Goal: Task Accomplishment & Management: Complete application form

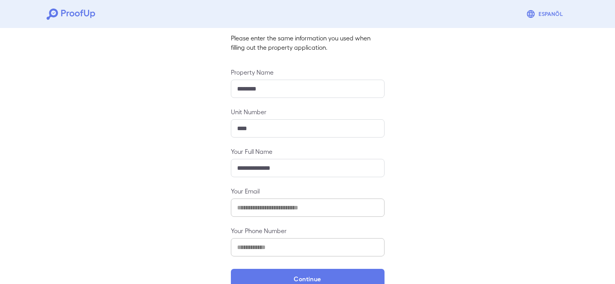
scroll to position [68, 0]
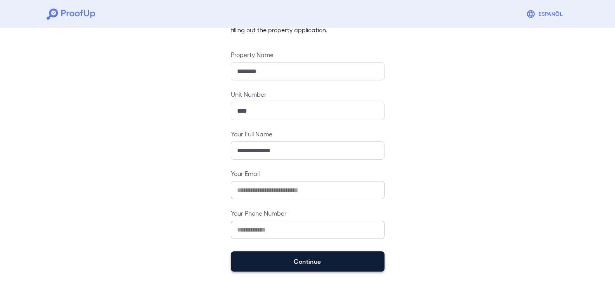
click at [298, 259] on button "Continue" at bounding box center [308, 261] width 154 height 20
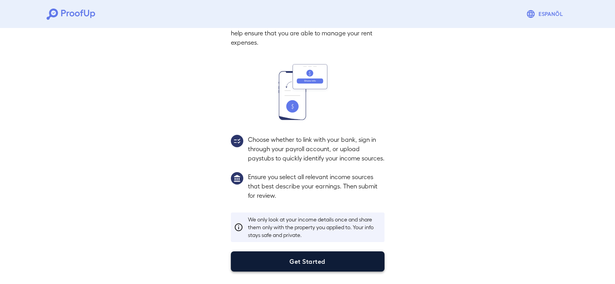
click at [302, 262] on button "Get Started" at bounding box center [308, 261] width 154 height 20
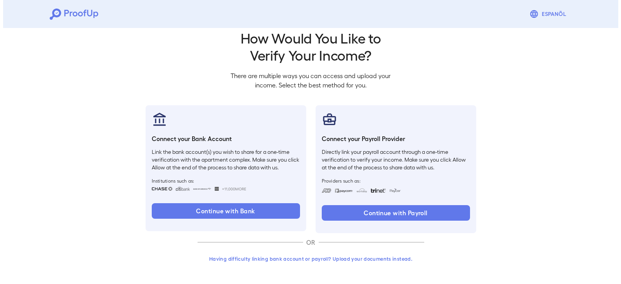
scroll to position [13, 0]
click at [316, 260] on button "Having difficulty linking bank account or payroll? Upload your documents instea…" at bounding box center [308, 259] width 227 height 14
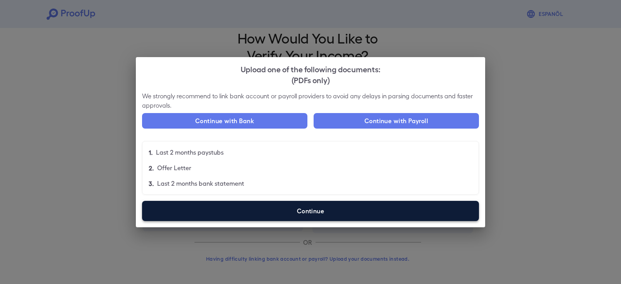
click at [322, 209] on label "Continue" at bounding box center [310, 211] width 337 height 20
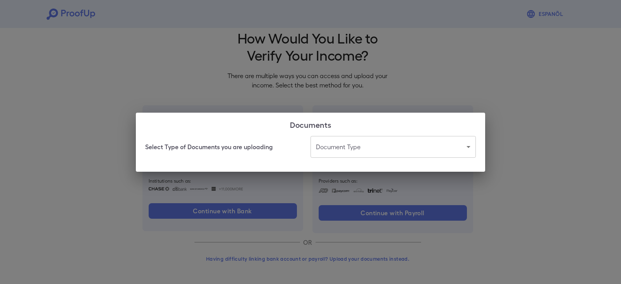
click at [353, 143] on body "Espanõl Go back How Would You Like to Verify Your Income? There are multiple wa…" at bounding box center [310, 135] width 621 height 297
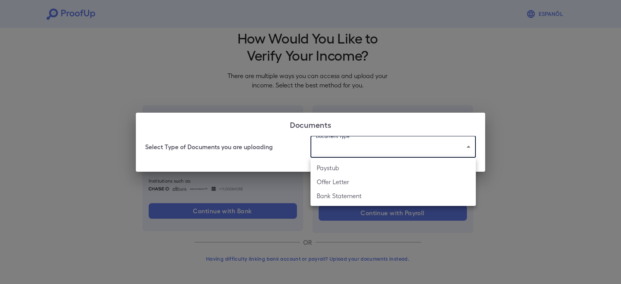
click at [344, 174] on li "Paystub" at bounding box center [393, 168] width 165 height 14
type input "*******"
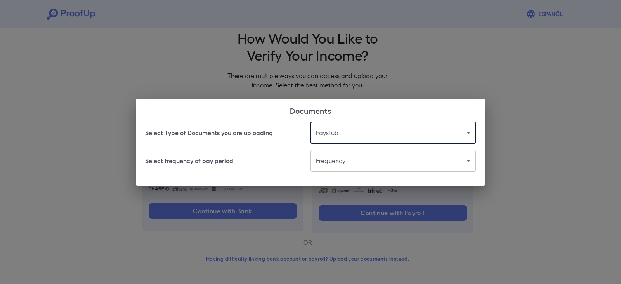
click at [363, 164] on body "Espanõl Go back How Would You Like to Verify Your Income? There are multiple wa…" at bounding box center [310, 135] width 621 height 297
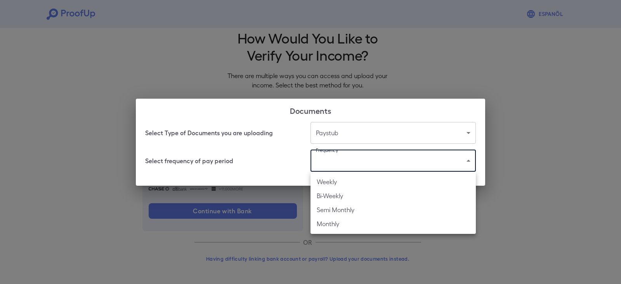
click at [362, 198] on li "Bi-Weekly" at bounding box center [393, 196] width 165 height 14
type input "*********"
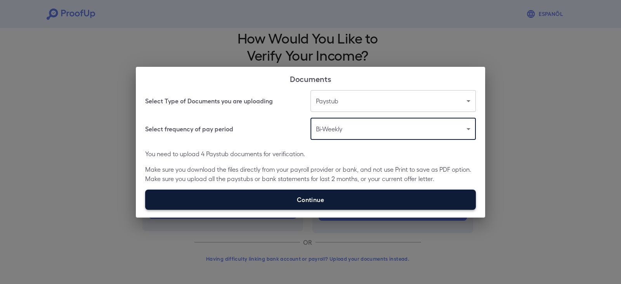
click at [290, 201] on label "Continue" at bounding box center [310, 199] width 331 height 20
click at [146, 209] on input "Continue" at bounding box center [145, 209] width 0 height 0
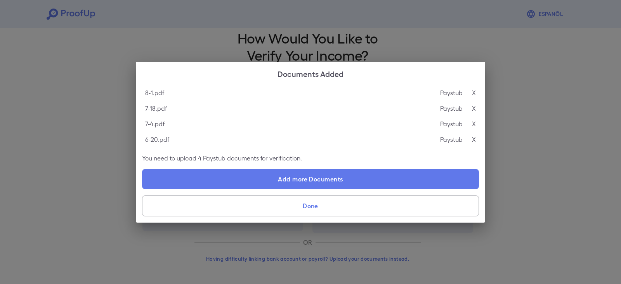
click at [309, 208] on button "Done" at bounding box center [310, 205] width 337 height 21
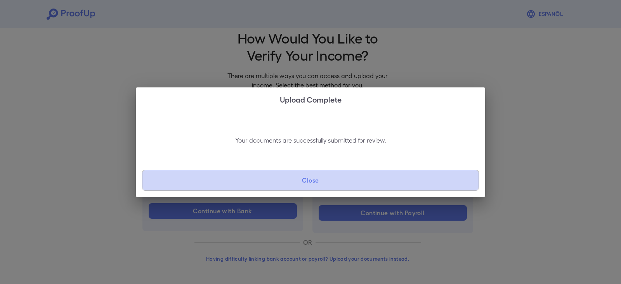
click at [311, 179] on button "Close" at bounding box center [310, 180] width 337 height 21
